Goal: Check status: Check status

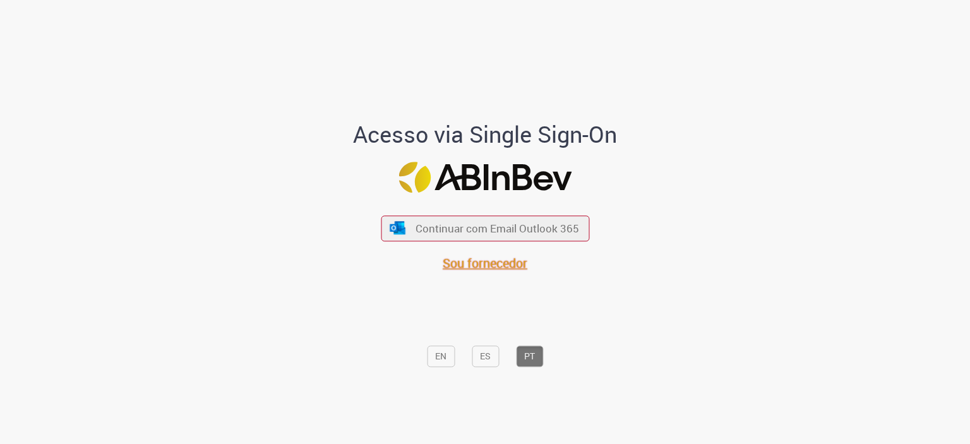
click at [448, 263] on span "Sou fornecedor" at bounding box center [485, 262] width 85 height 17
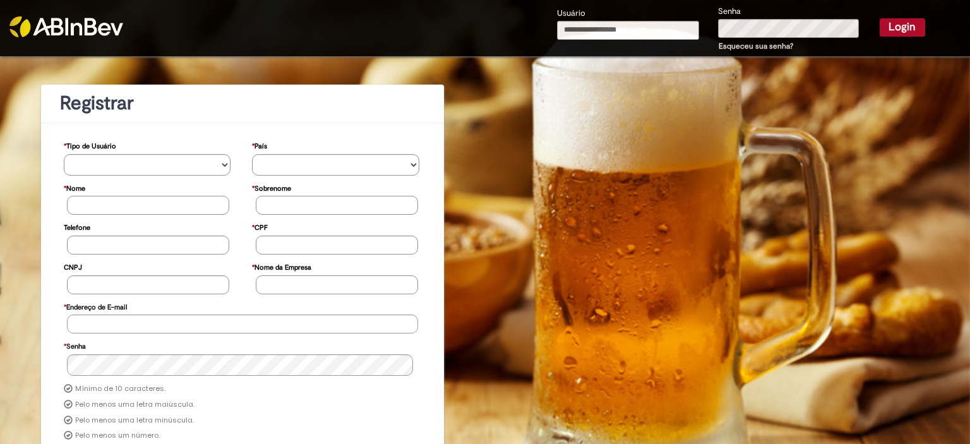
click at [628, 35] on input "Usuário" at bounding box center [628, 30] width 143 height 19
click at [628, 35] on input "**********" at bounding box center [627, 30] width 141 height 19
drag, startPoint x: 667, startPoint y: 27, endPoint x: 706, endPoint y: 33, distance: 40.2
click at [706, 33] on div "**********" at bounding box center [740, 28] width 387 height 49
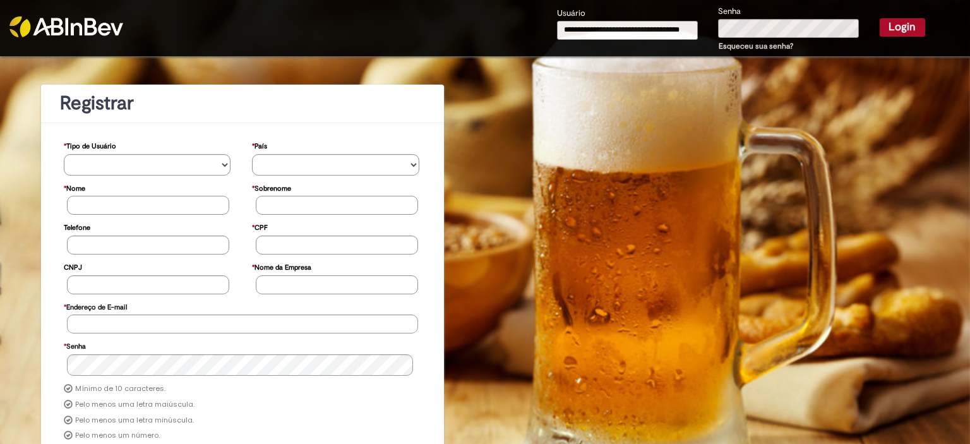
scroll to position [0, 6]
type input "**********"
click at [879, 18] on button "Login" at bounding box center [901, 27] width 45 height 18
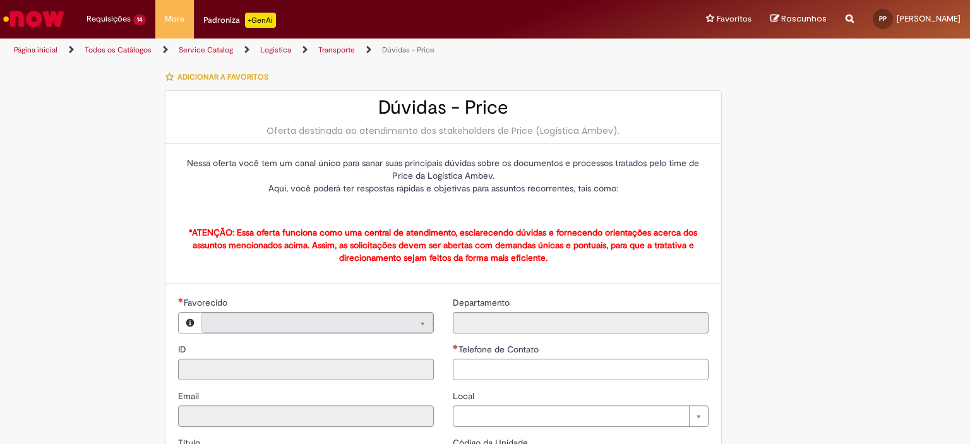
type input "**********"
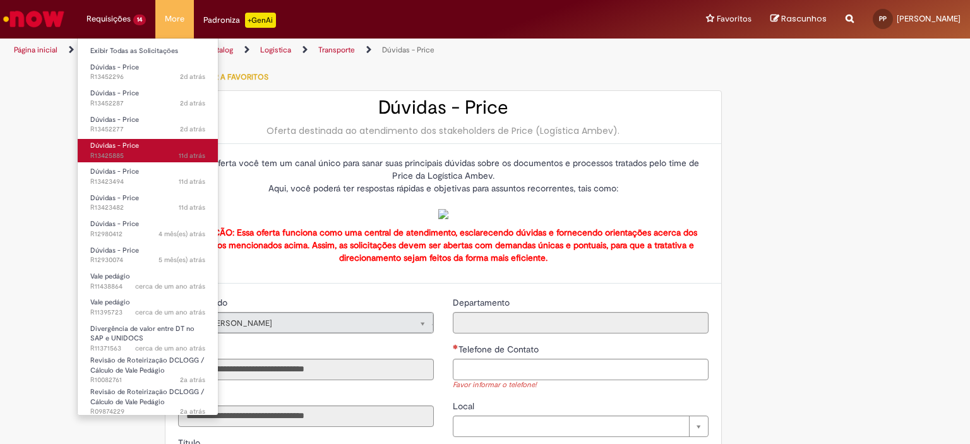
click at [116, 145] on span "Dúvidas - Price" at bounding box center [114, 145] width 49 height 9
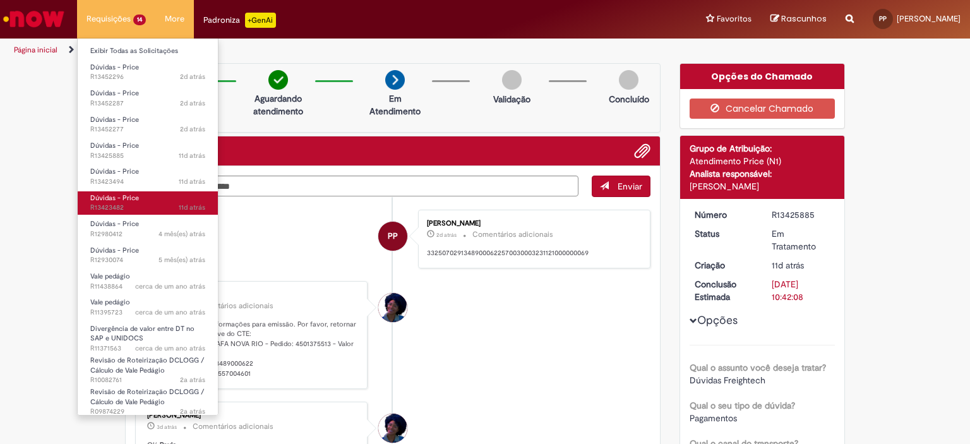
click at [131, 194] on span "Dúvidas - Price" at bounding box center [114, 197] width 49 height 9
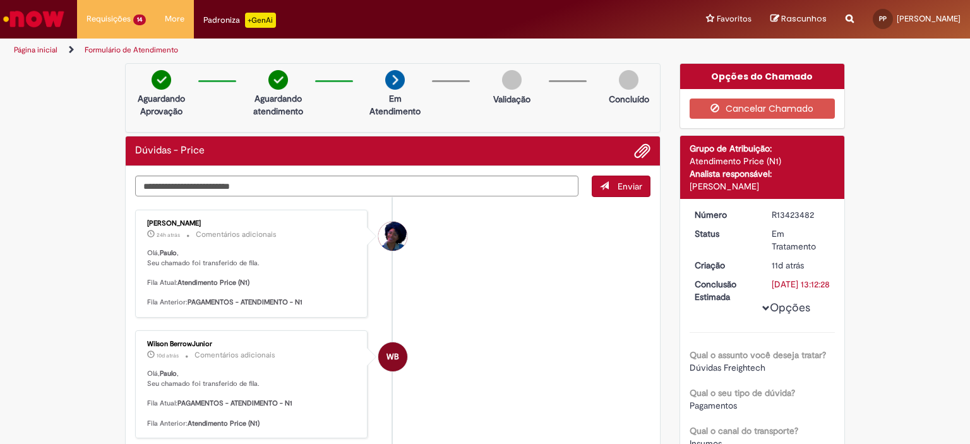
click at [583, 261] on li "[PERSON_NAME] 24h atrás 24 horas atrás Comentários adicionais [PERSON_NAME] , S…" at bounding box center [392, 264] width 515 height 108
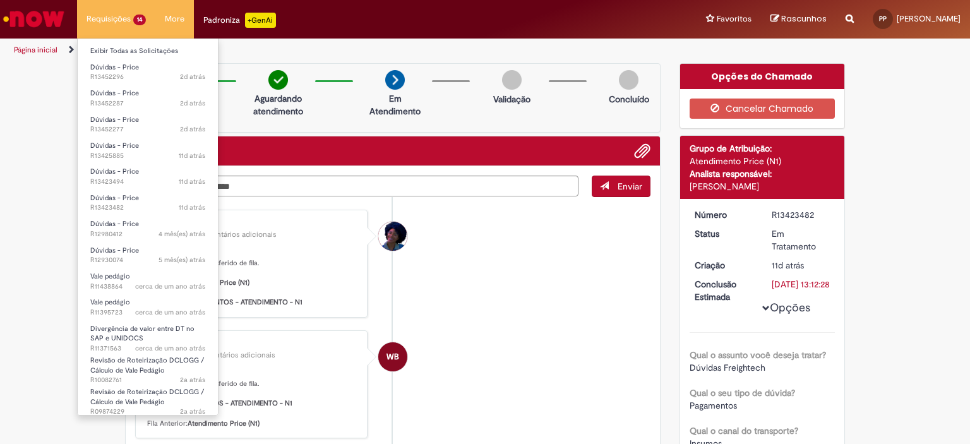
click at [121, 18] on li "Requisições 14 Exibir Todas as Solicitações Dúvidas - Price 2d atrás 2 dias atr…" at bounding box center [116, 19] width 78 height 38
click at [117, 215] on li "Dúvidas - Price 4 mês(es) atrás 4 meses atrás R12980412" at bounding box center [148, 228] width 140 height 26
click at [116, 220] on span "Dúvidas - Price" at bounding box center [114, 223] width 49 height 9
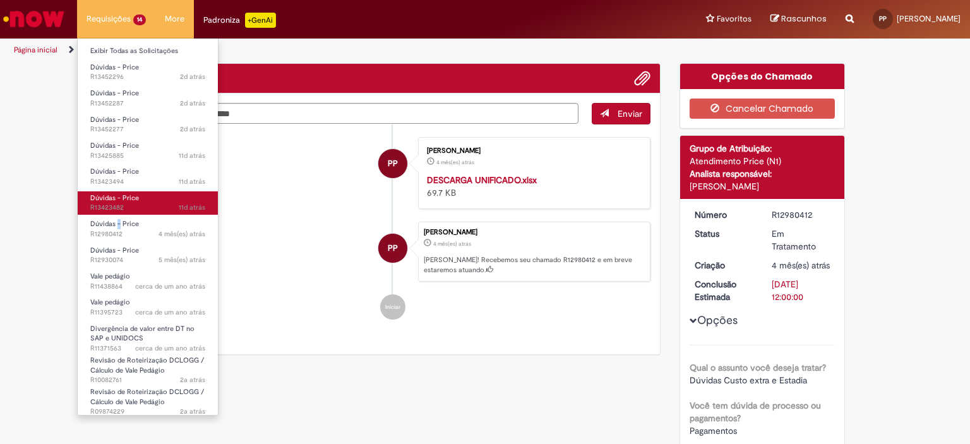
click at [122, 203] on span "11d atrás 11 dias atrás R13423482" at bounding box center [147, 208] width 115 height 10
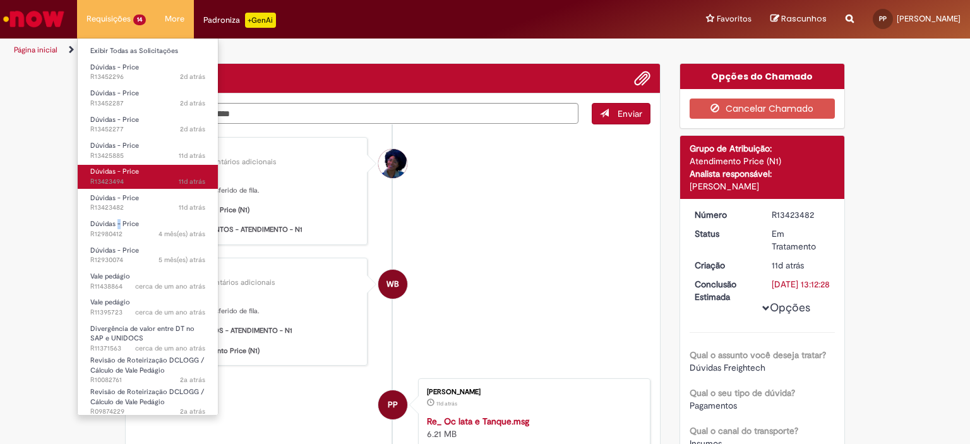
click at [134, 176] on link "Dúvidas - Price 11d atrás 11 dias atrás R13423494" at bounding box center [148, 176] width 140 height 23
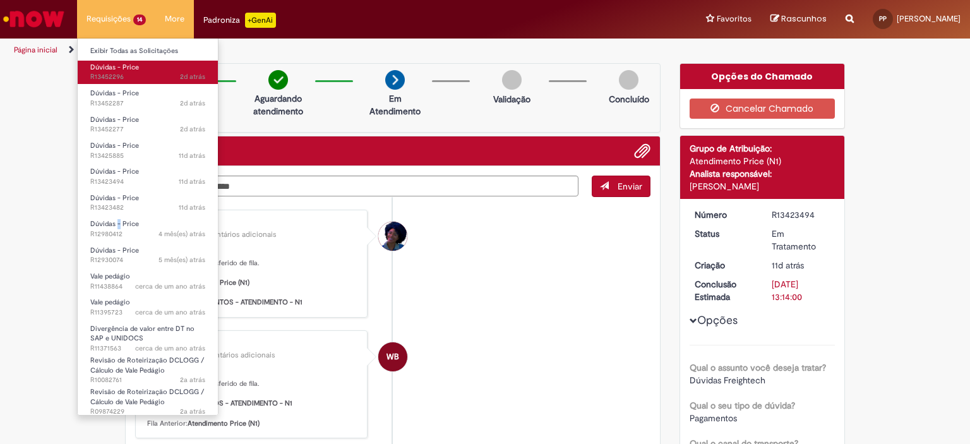
click at [134, 77] on span "2d atrás 2 dias atrás R13452296" at bounding box center [147, 77] width 115 height 10
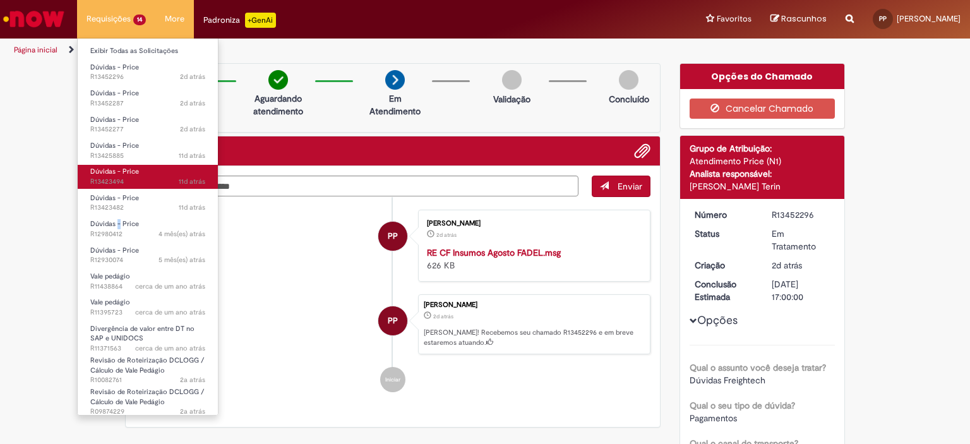
click at [145, 174] on link "Dúvidas - Price 11d atrás 11 dias atrás R13423494" at bounding box center [148, 176] width 140 height 23
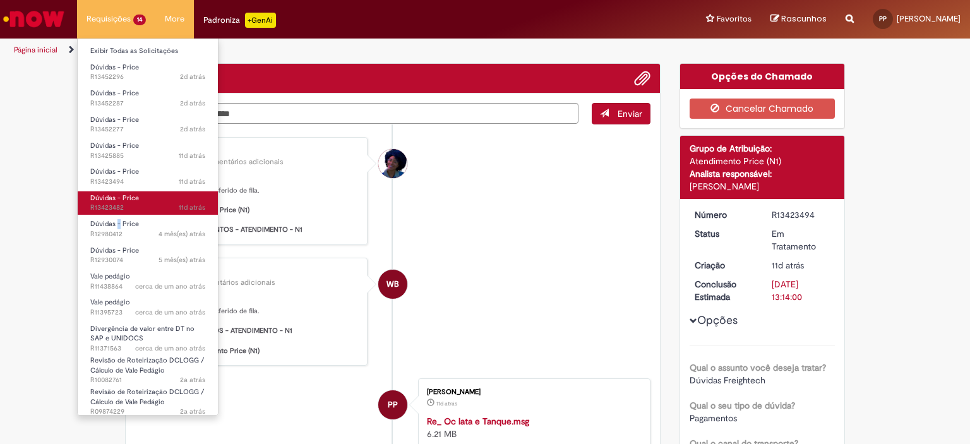
click at [149, 196] on link "Dúvidas - Price 11d atrás 11 dias atrás R13423482" at bounding box center [148, 202] width 140 height 23
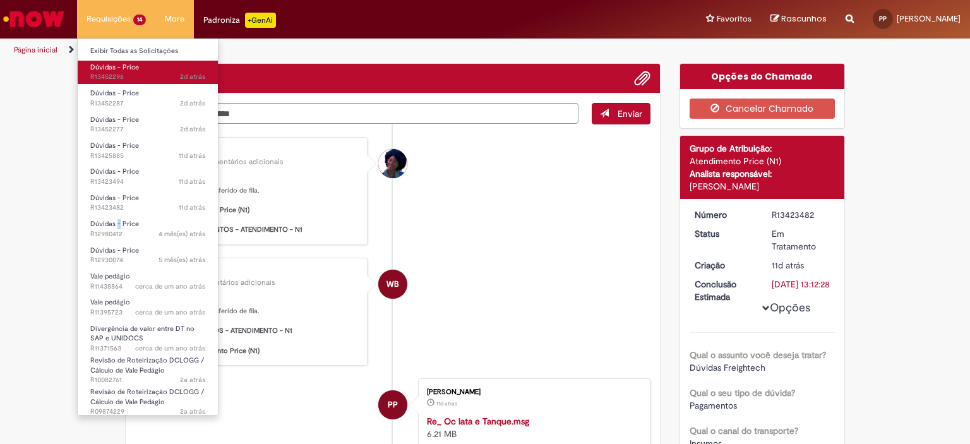
click at [141, 76] on span "2d atrás 2 dias atrás R13452296" at bounding box center [147, 77] width 115 height 10
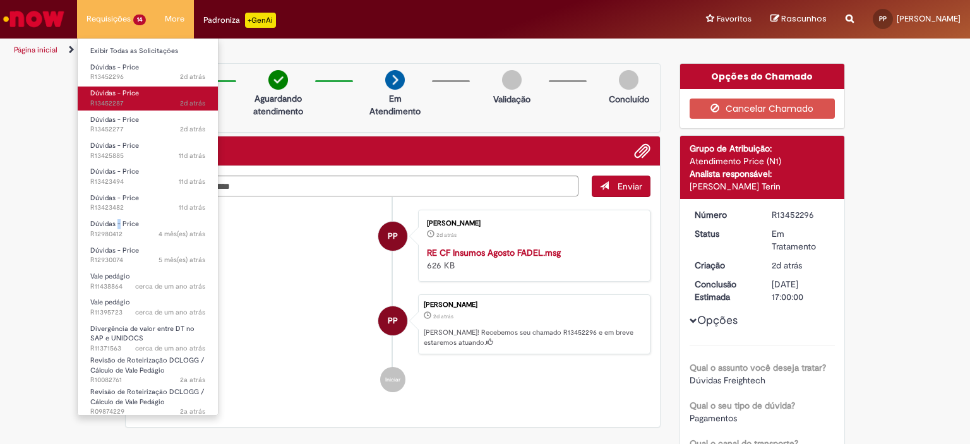
click at [137, 94] on span "Dúvidas - Price" at bounding box center [114, 92] width 49 height 9
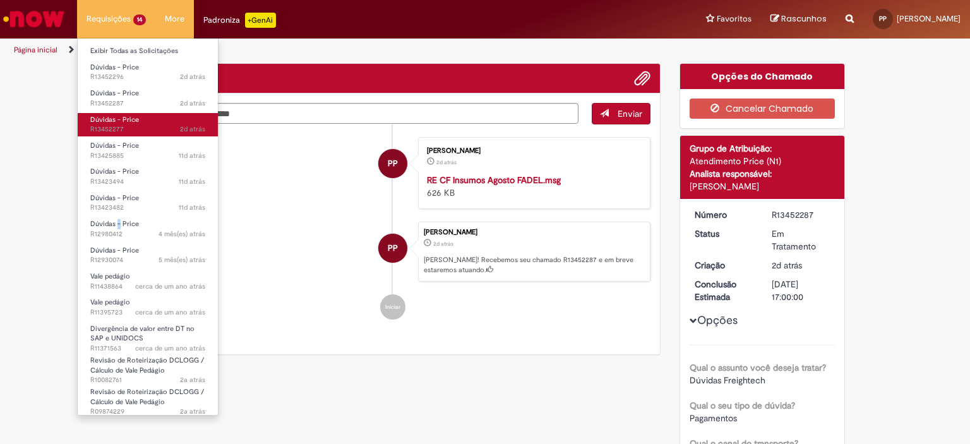
click at [158, 120] on link "Dúvidas - Price 2d atrás 2 dias atrás R13452277" at bounding box center [148, 124] width 140 height 23
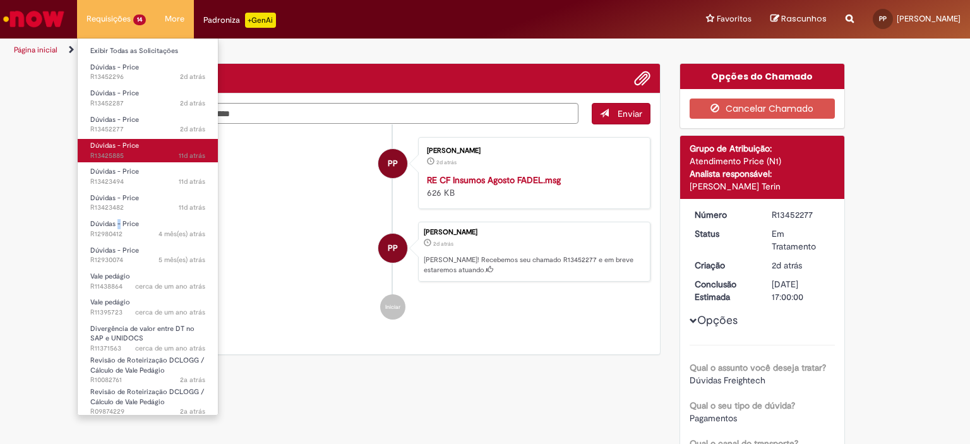
click at [143, 148] on link "Dúvidas - Price 11d atrás 11 dias atrás R13425885" at bounding box center [148, 150] width 140 height 23
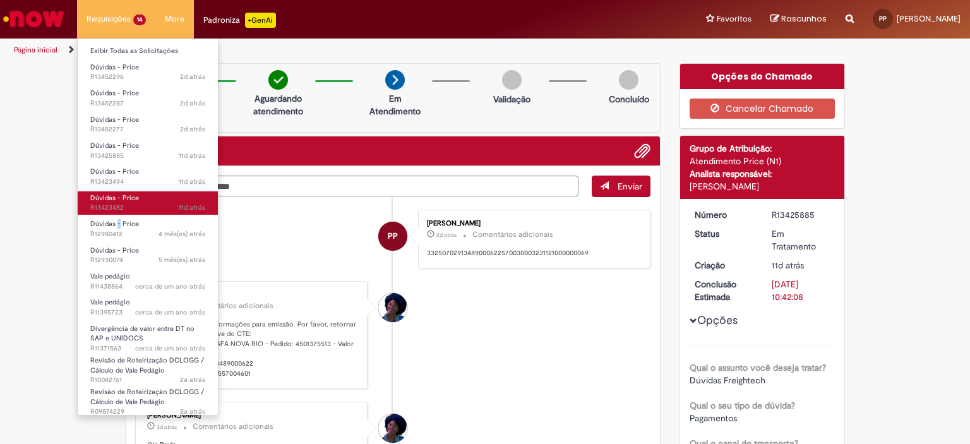
click at [147, 197] on link "Dúvidas - Price 11d atrás 11 dias atrás R13423482" at bounding box center [148, 202] width 140 height 23
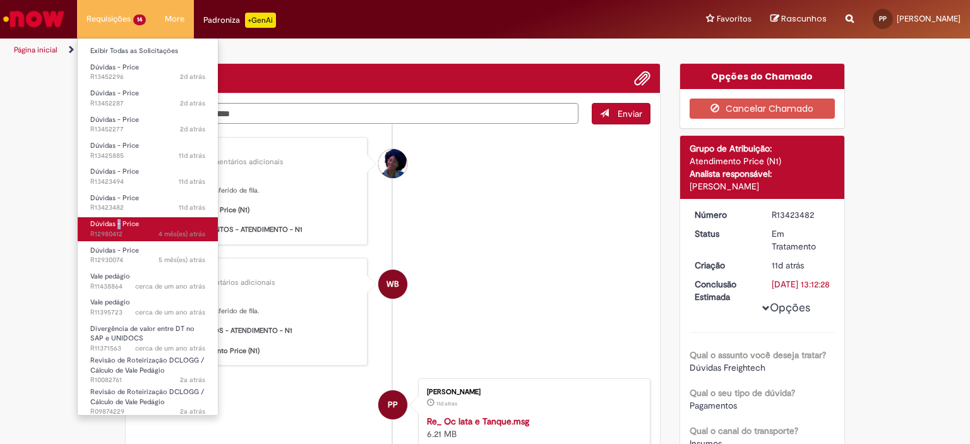
click at [144, 220] on link "Dúvidas - Price 4 mês(es) atrás 4 meses atrás R12980412" at bounding box center [148, 228] width 140 height 23
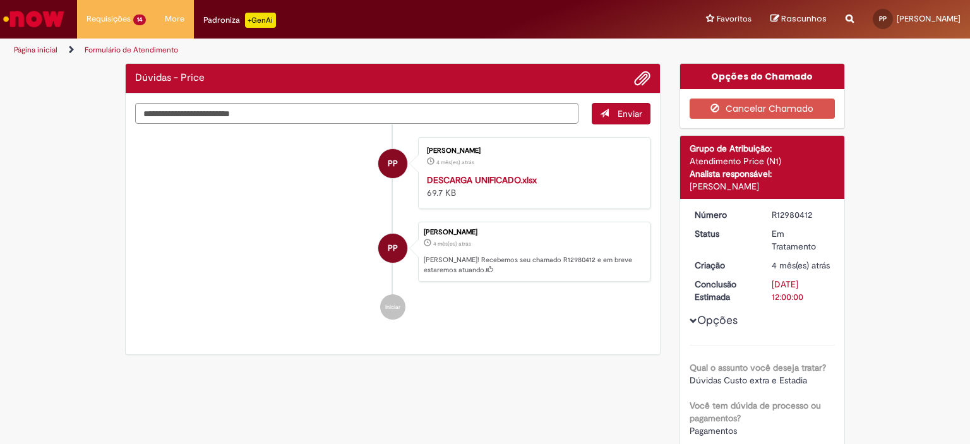
click at [238, 237] on li "PP [PERSON_NAME] 4 mês(es) atrás 4 meses atrás [PERSON_NAME]! Recebemos seu cha…" at bounding box center [392, 252] width 515 height 61
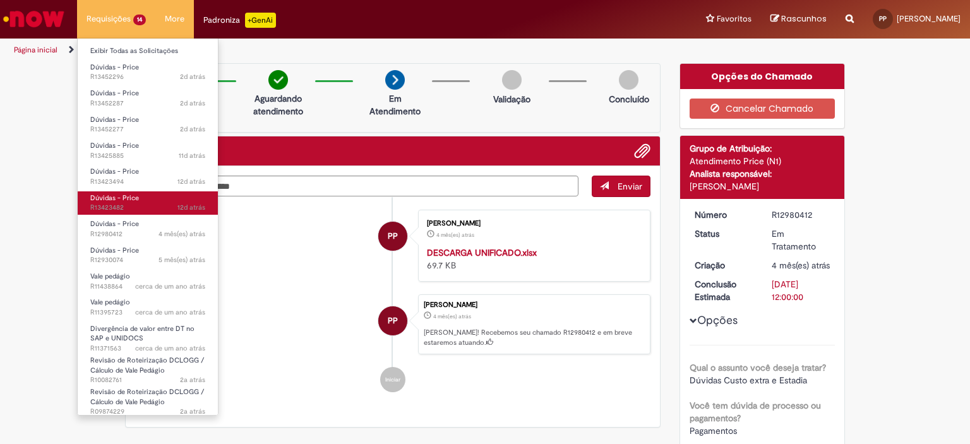
click at [141, 203] on span "12d atrás 12 dias atrás R13423482" at bounding box center [147, 208] width 115 height 10
